Goal: Task Accomplishment & Management: Manage account settings

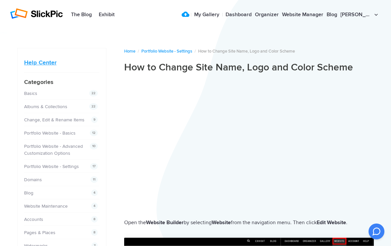
click at [47, 61] on link "Help Center" at bounding box center [40, 62] width 32 height 7
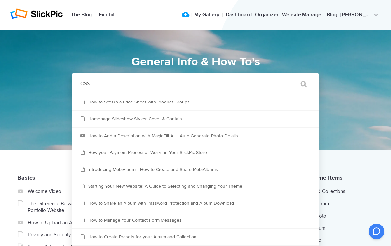
type input "CSS"
click at [300, 84] on input "" at bounding box center [301, 84] width 28 height 16
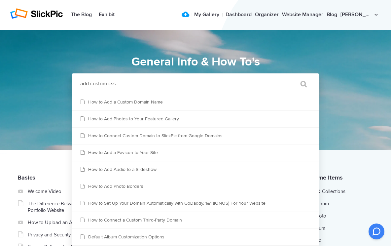
type input "add custom css"
click at [300, 84] on input "" at bounding box center [301, 84] width 28 height 16
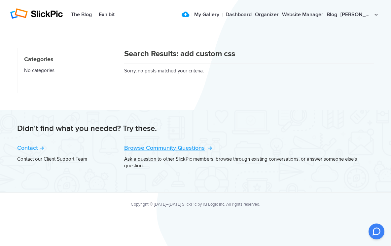
click at [158, 147] on link "Browse Community Questions" at bounding box center [167, 147] width 87 height 7
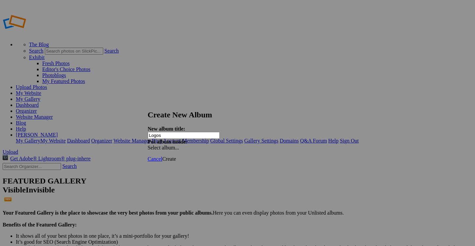
type input "Logos"
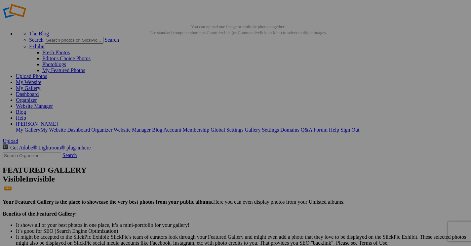
scroll to position [11, 0]
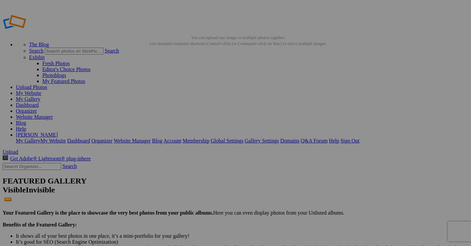
scroll to position [1, 0]
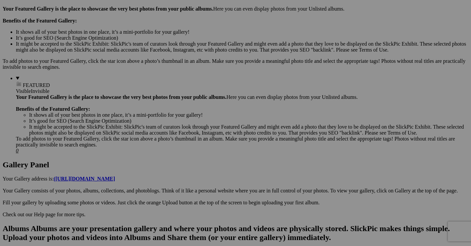
scroll to position [147, 0]
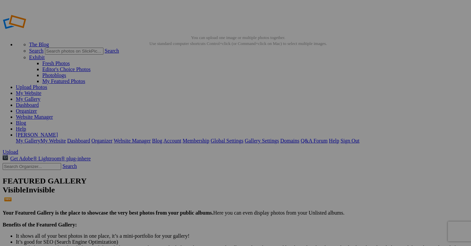
click at [41, 90] on link "My Website" at bounding box center [28, 93] width 25 height 6
